Goal: Information Seeking & Learning: Learn about a topic

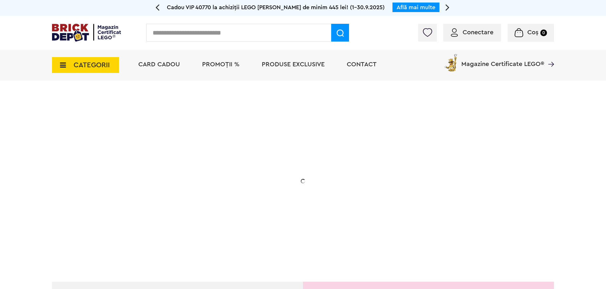
click at [101, 67] on span "CATEGORII" at bounding box center [92, 65] width 36 height 7
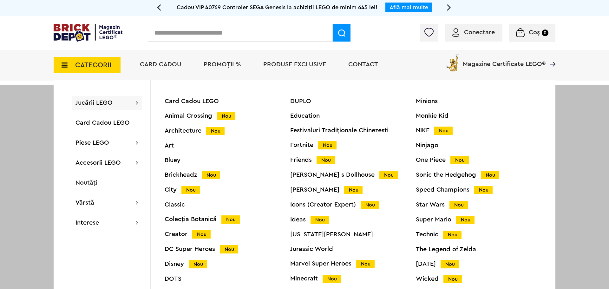
scroll to position [25, 0]
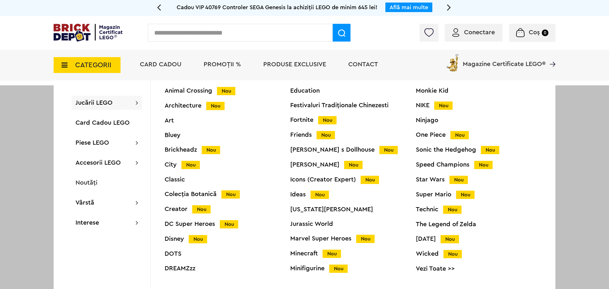
drag, startPoint x: 306, startPoint y: 166, endPoint x: 305, endPoint y: 169, distance: 3.2
click at [444, 270] on link "Vezi Toate >>" at bounding box center [479, 268] width 126 height 6
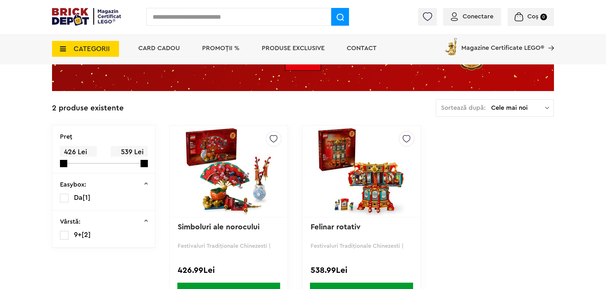
scroll to position [63, 0]
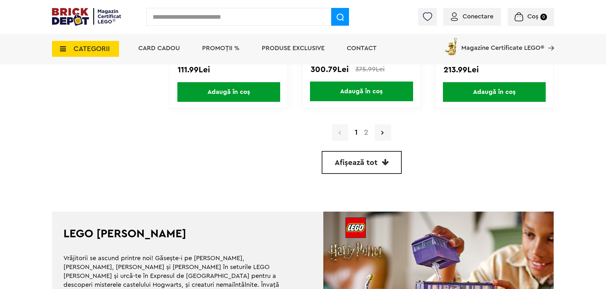
scroll to position [1871, 0]
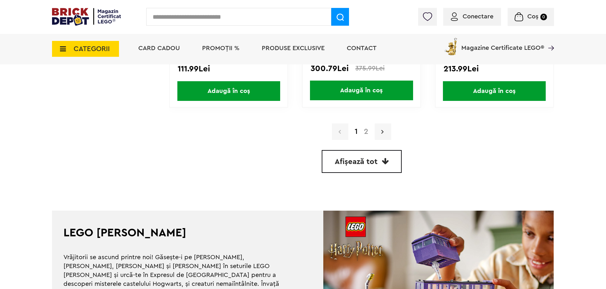
click at [387, 134] on link at bounding box center [383, 131] width 16 height 16
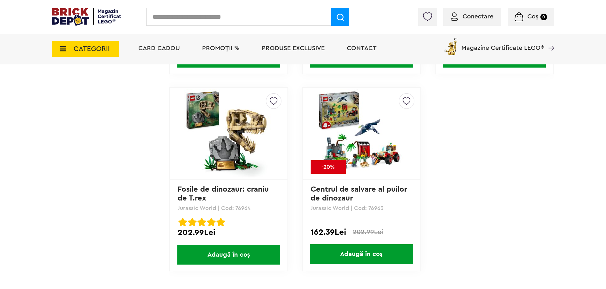
scroll to position [951, 0]
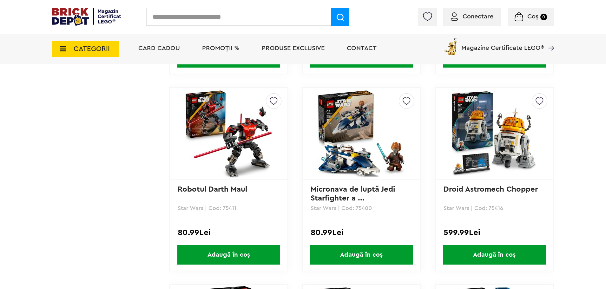
scroll to position [1015, 0]
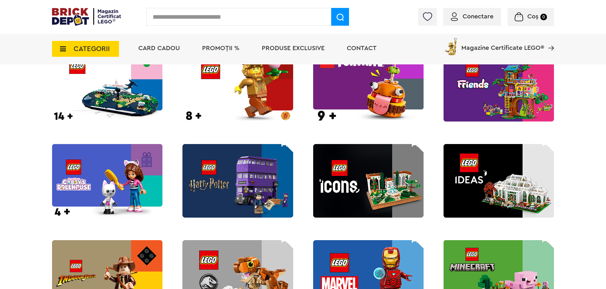
scroll to position [634, 0]
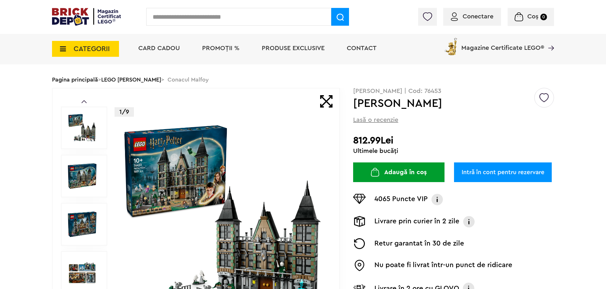
scroll to position [32, 0]
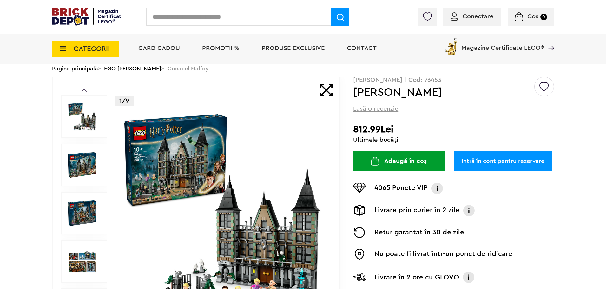
click at [84, 161] on img at bounding box center [82, 165] width 29 height 29
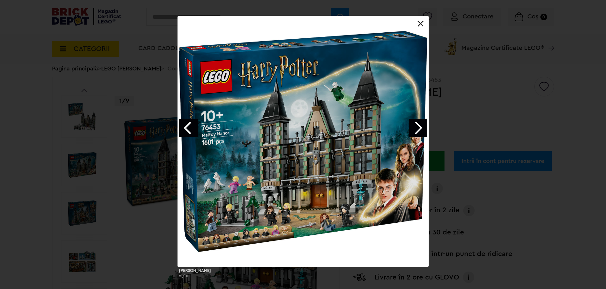
click at [421, 127] on link "Next image" at bounding box center [417, 128] width 18 height 18
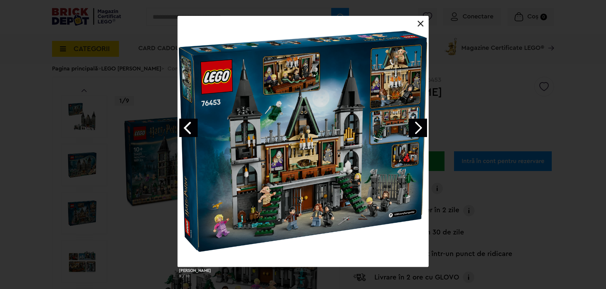
click at [421, 127] on link "Next image" at bounding box center [417, 128] width 18 height 18
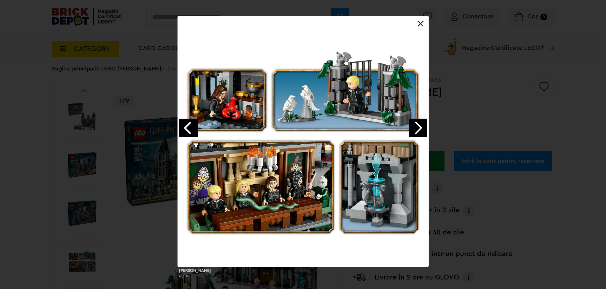
click at [421, 127] on link "Next image" at bounding box center [417, 128] width 18 height 18
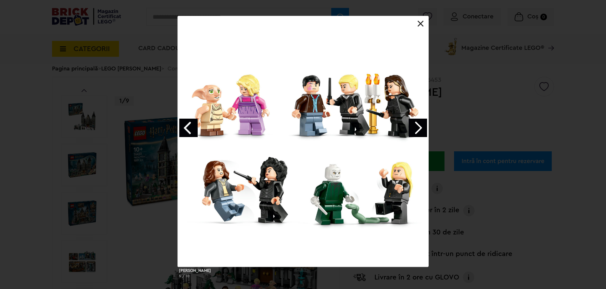
click at [421, 127] on link "Next image" at bounding box center [417, 128] width 18 height 18
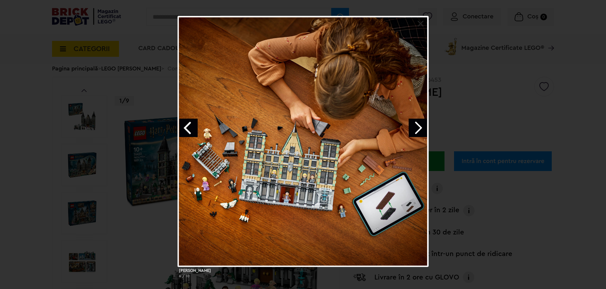
click at [421, 127] on link "Next image" at bounding box center [417, 128] width 18 height 18
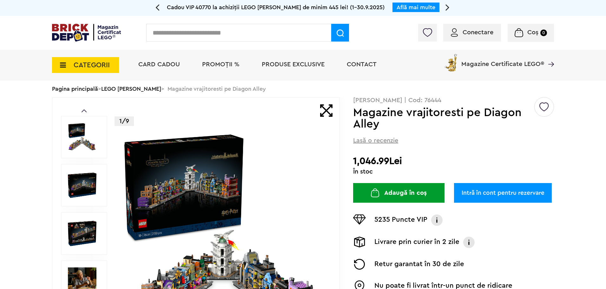
click at [279, 171] on img at bounding box center [223, 233] width 204 height 204
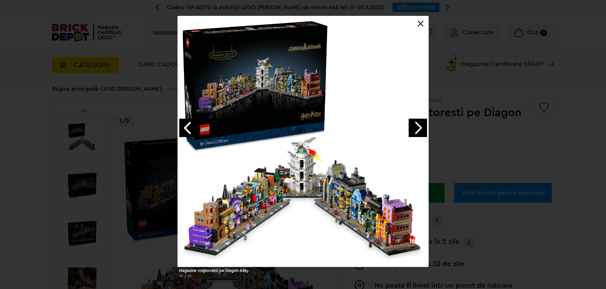
click at [415, 129] on link "Next image" at bounding box center [417, 128] width 18 height 18
click at [444, 132] on div "Magazine vrajitoresti pe Diagon Alley 1 / 10" at bounding box center [303, 149] width 606 height 267
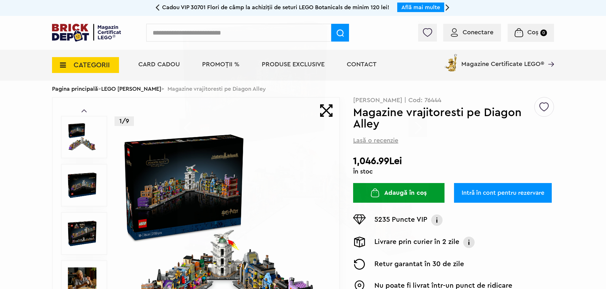
click at [194, 212] on img at bounding box center [223, 233] width 204 height 204
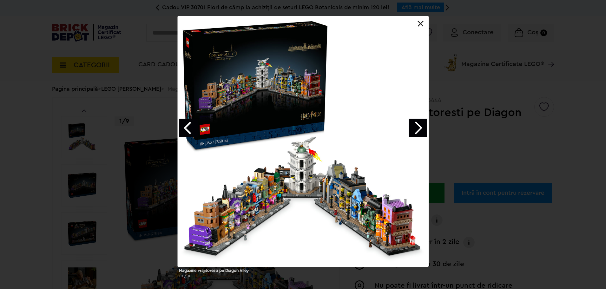
click at [415, 131] on link "Next image" at bounding box center [417, 128] width 18 height 18
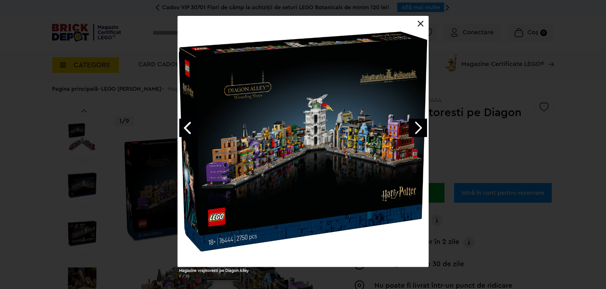
click at [415, 131] on link "Next image" at bounding box center [417, 128] width 18 height 18
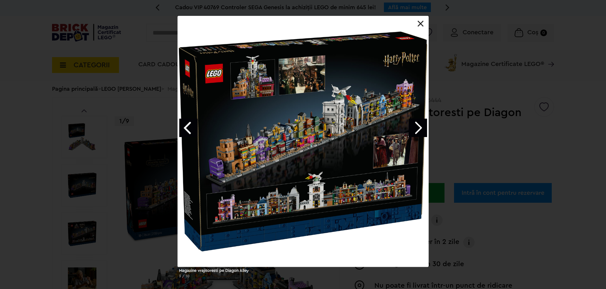
click at [415, 131] on link "Next image" at bounding box center [417, 128] width 18 height 18
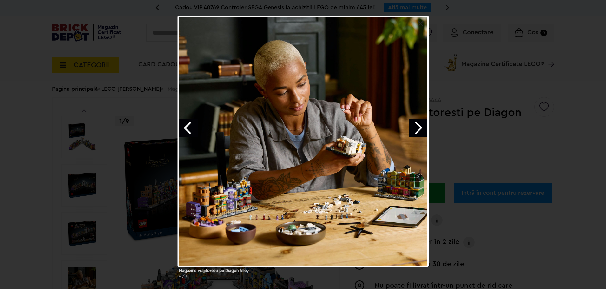
click at [415, 131] on link "Next image" at bounding box center [417, 128] width 18 height 18
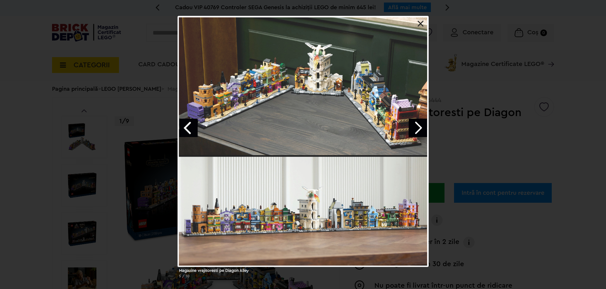
click at [415, 131] on link "Next image" at bounding box center [417, 128] width 18 height 18
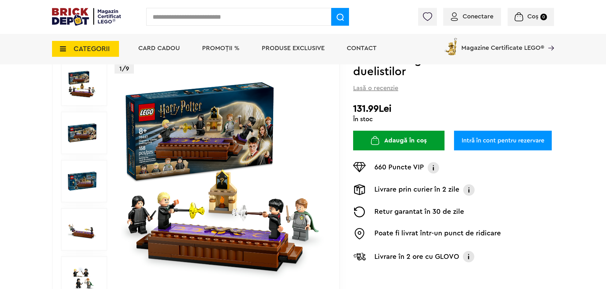
scroll to position [63, 0]
click at [79, 129] on img at bounding box center [82, 133] width 29 height 29
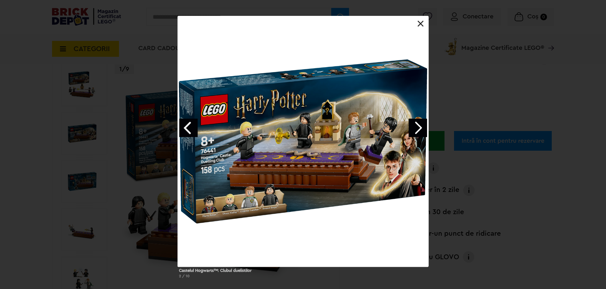
click at [421, 124] on link "Next image" at bounding box center [417, 128] width 18 height 18
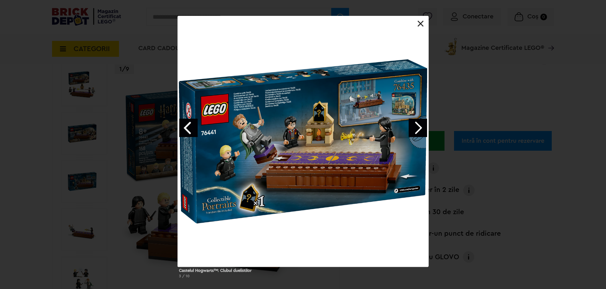
click at [421, 124] on link "Next image" at bounding box center [417, 128] width 18 height 18
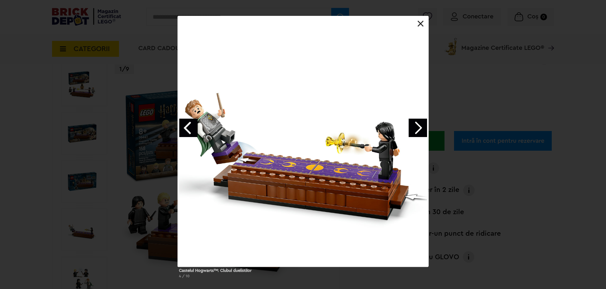
click at [421, 124] on link "Next image" at bounding box center [417, 128] width 18 height 18
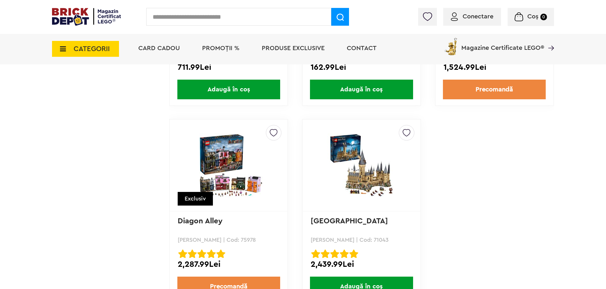
scroll to position [920, 0]
